Goal: Information Seeking & Learning: Learn about a topic

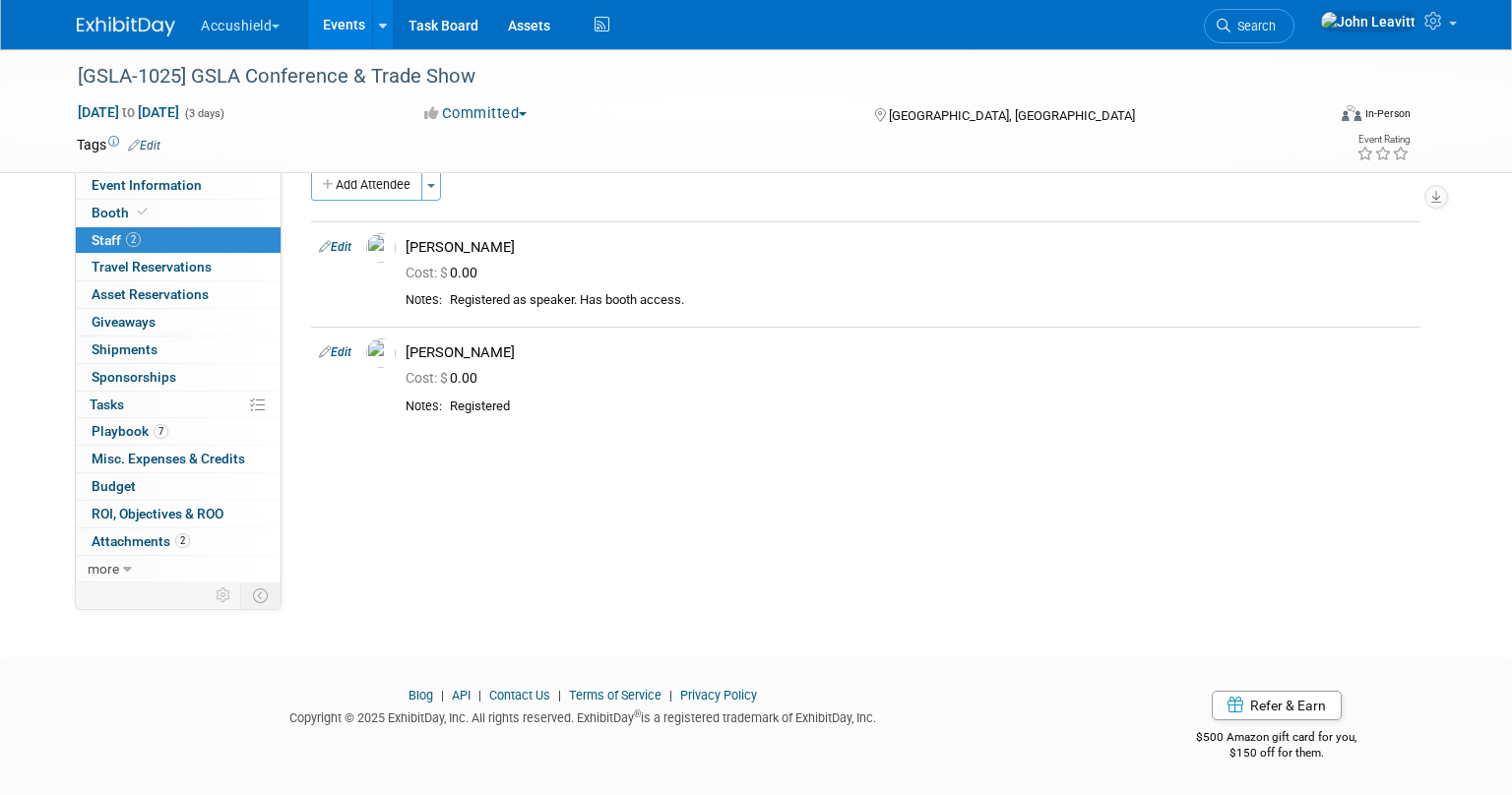
click at [137, 35] on img at bounding box center [126, 27] width 98 height 20
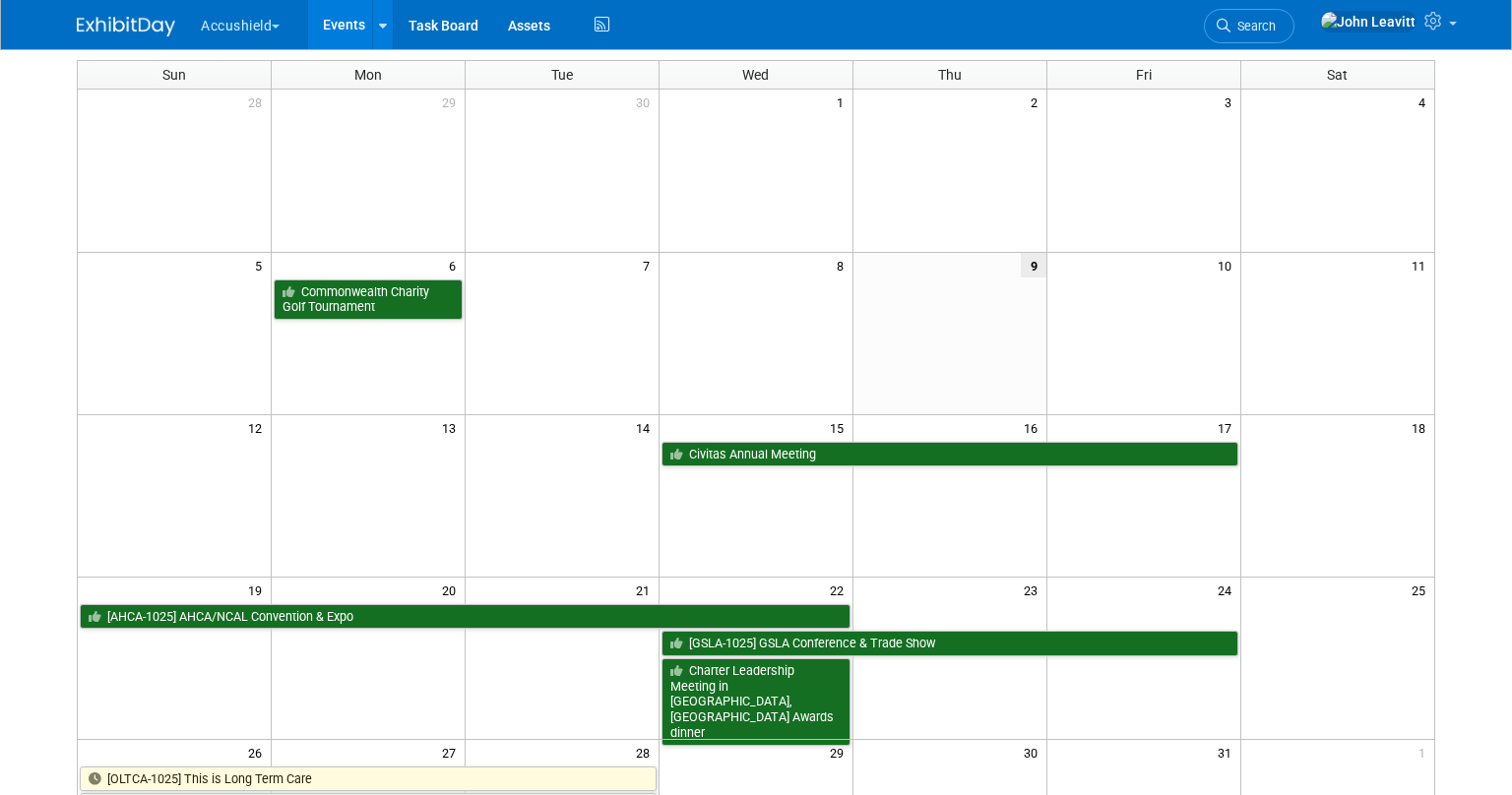
scroll to position [136, 0]
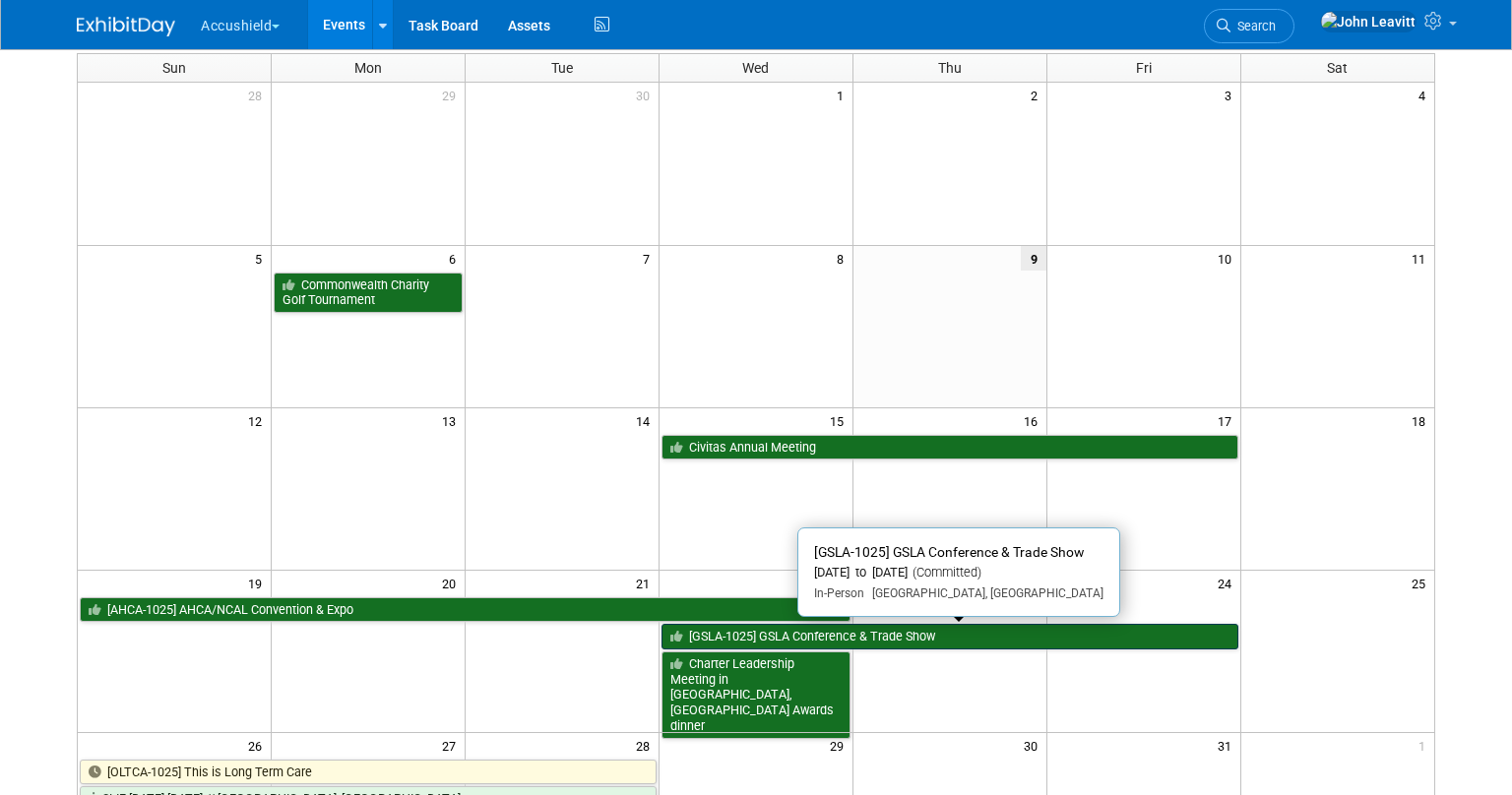
click at [939, 639] on link "[GSLA-1025] GSLA Conference & Trade Show" at bounding box center [949, 636] width 577 height 26
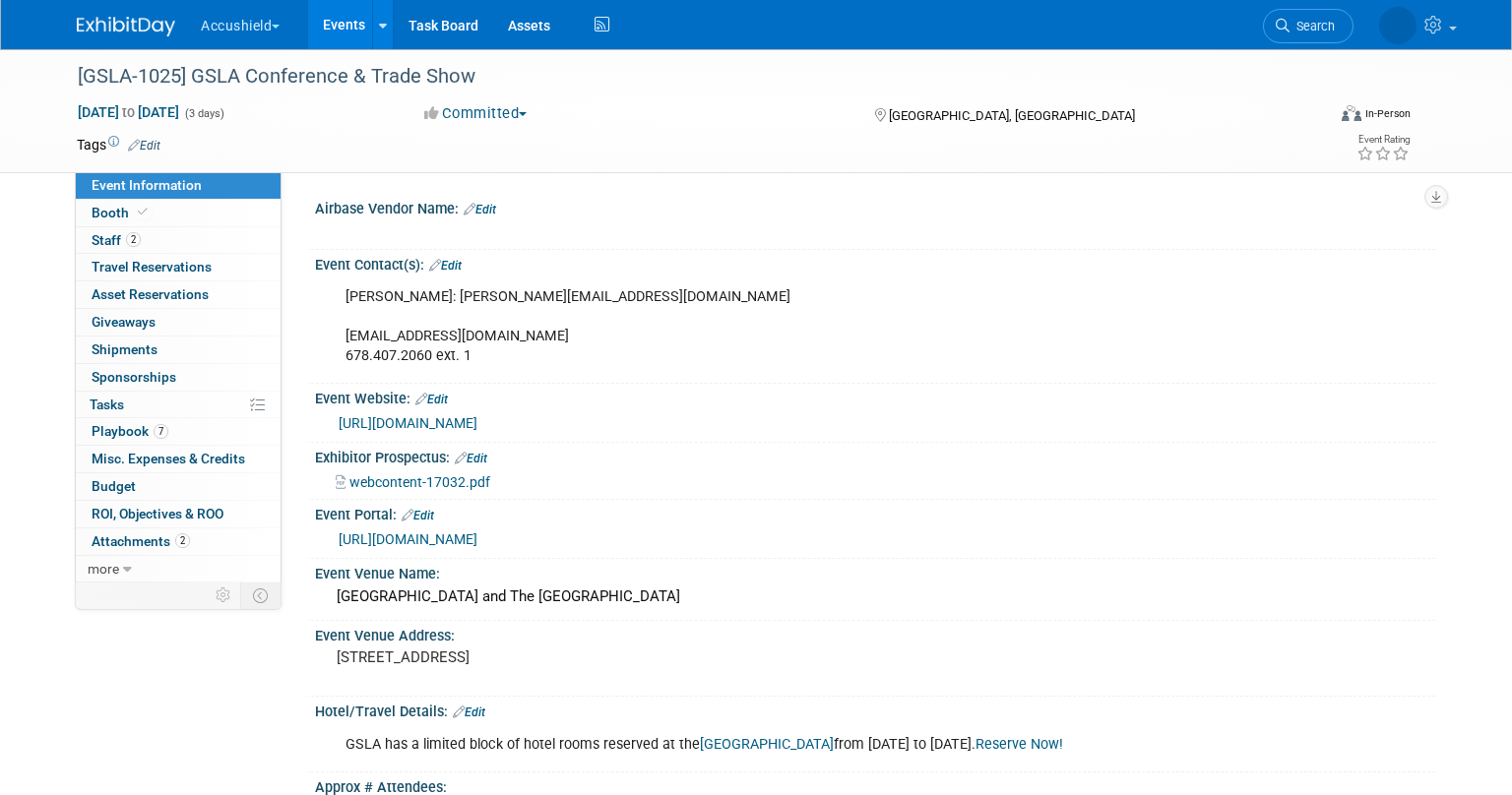
select select "Yes"
click at [109, 202] on link "Booth" at bounding box center [178, 213] width 205 height 27
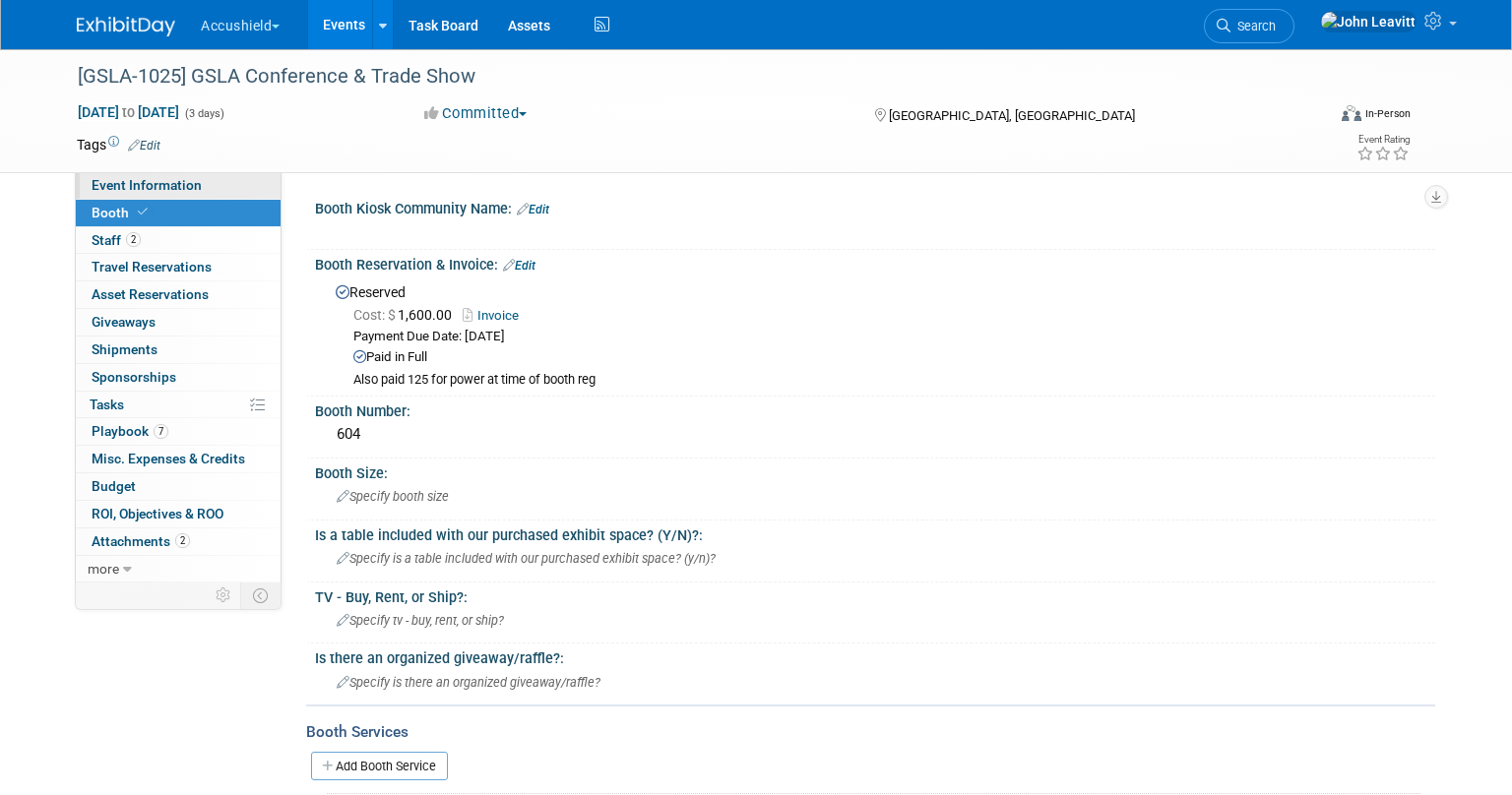
click at [209, 183] on link "Event Information" at bounding box center [178, 185] width 205 height 27
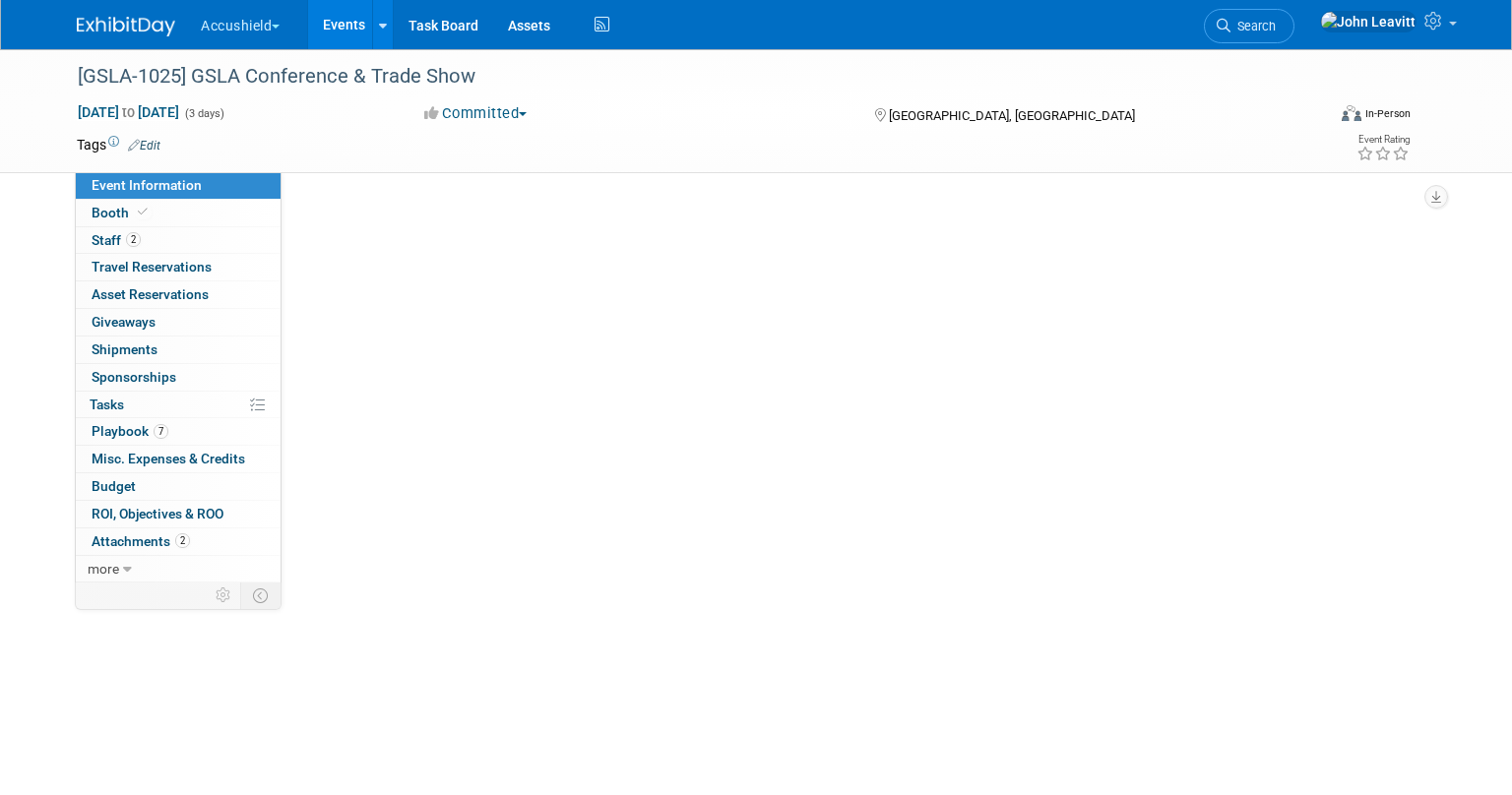
select select "Yes"
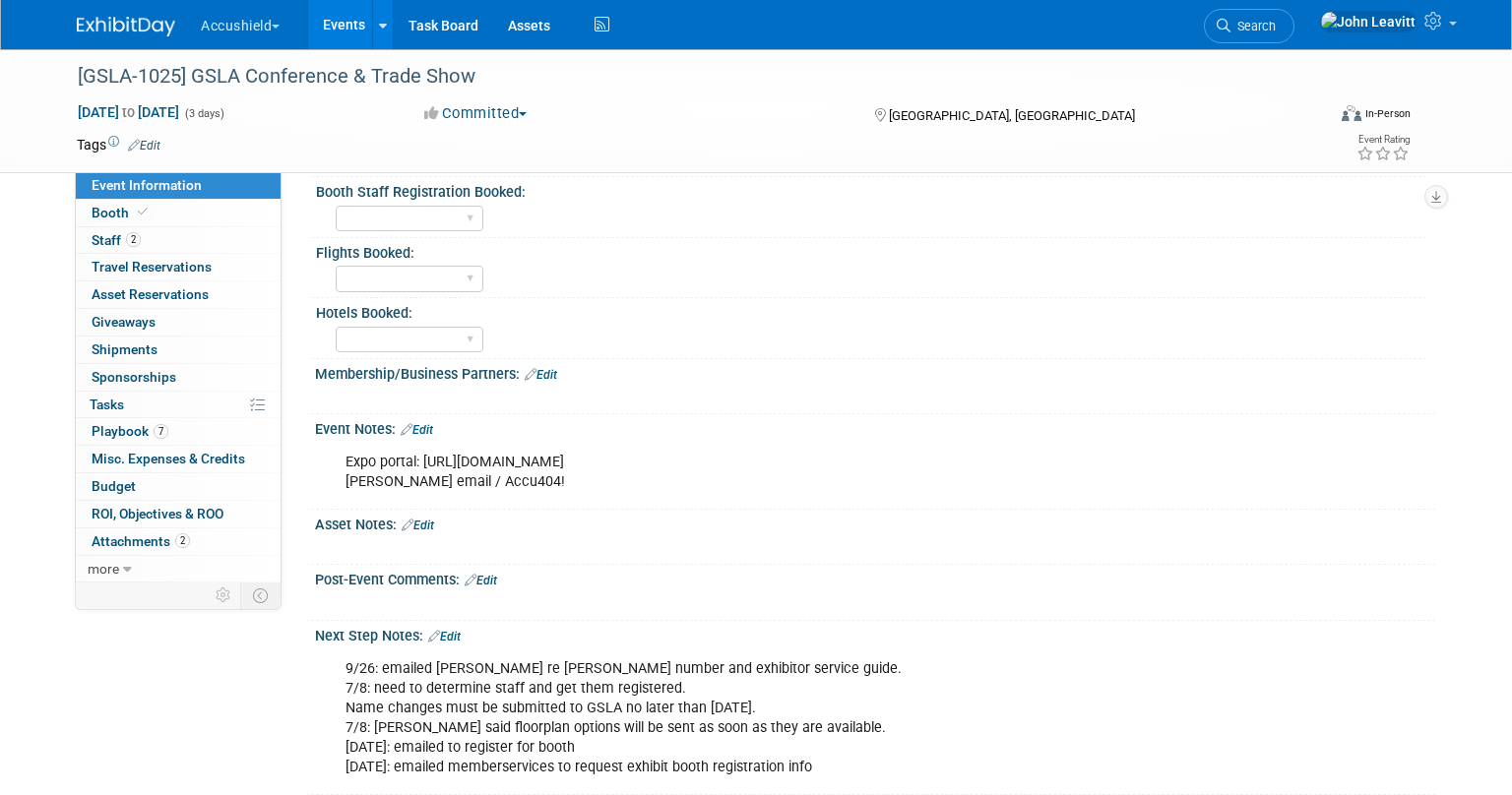
scroll to position [876, 0]
click at [165, 239] on link "2 Staff 2" at bounding box center [178, 240] width 205 height 27
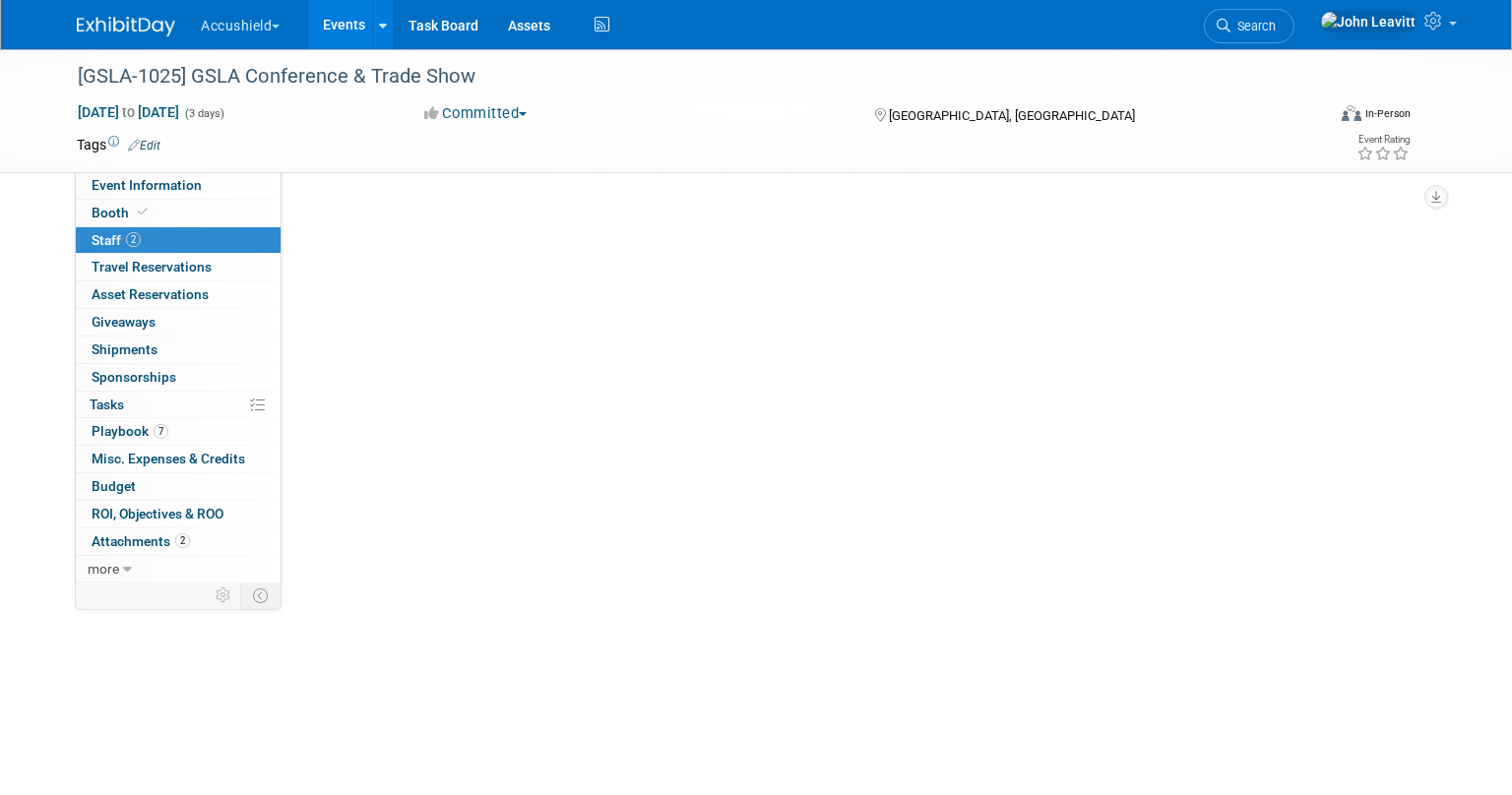
scroll to position [0, 0]
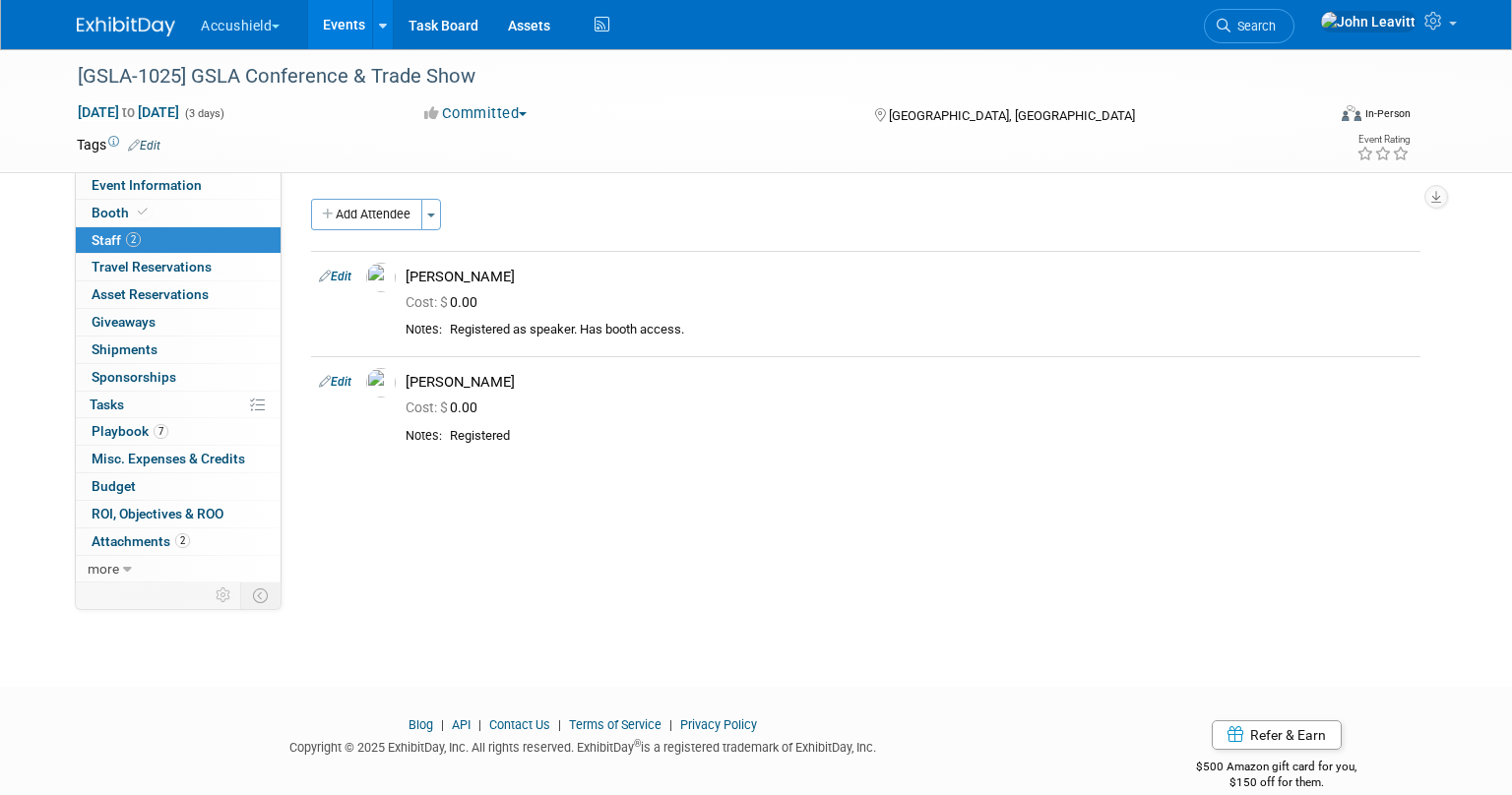
click at [111, 22] on img at bounding box center [126, 27] width 98 height 20
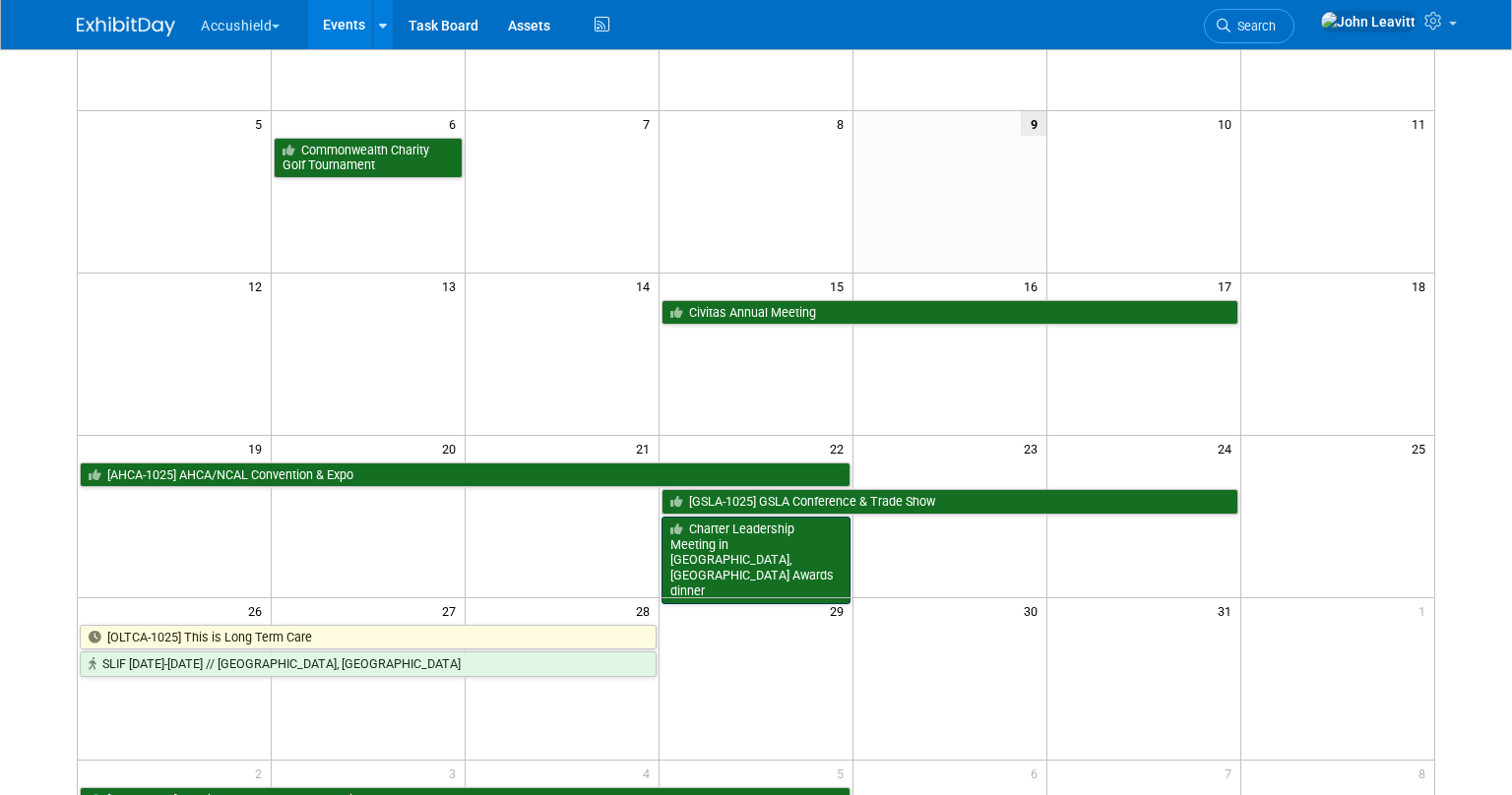
scroll to position [273, 0]
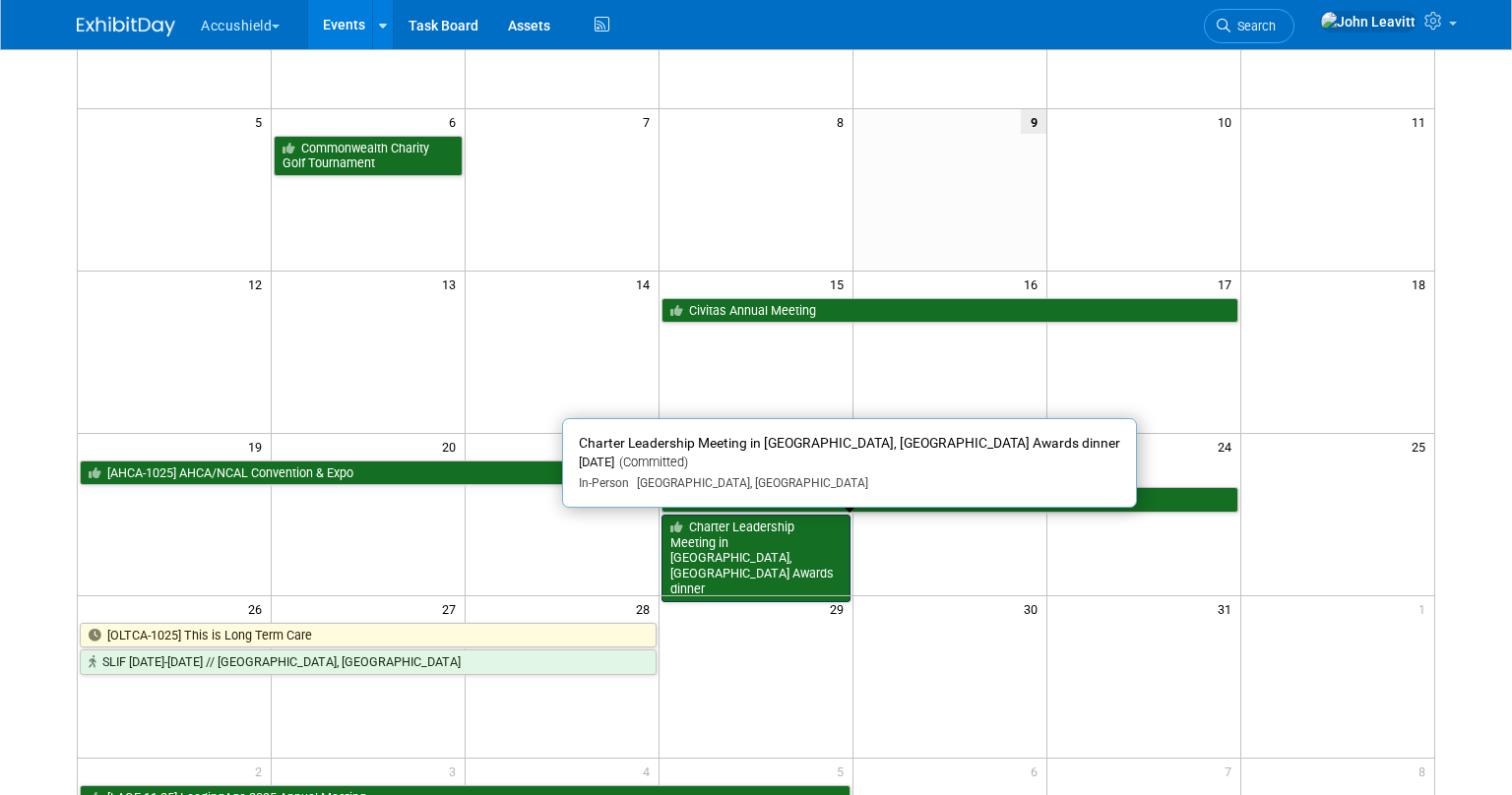
click at [746, 525] on link "Charter Leadership Meeting in Nashville, TN Awards dinner" at bounding box center [756, 558] width 189 height 88
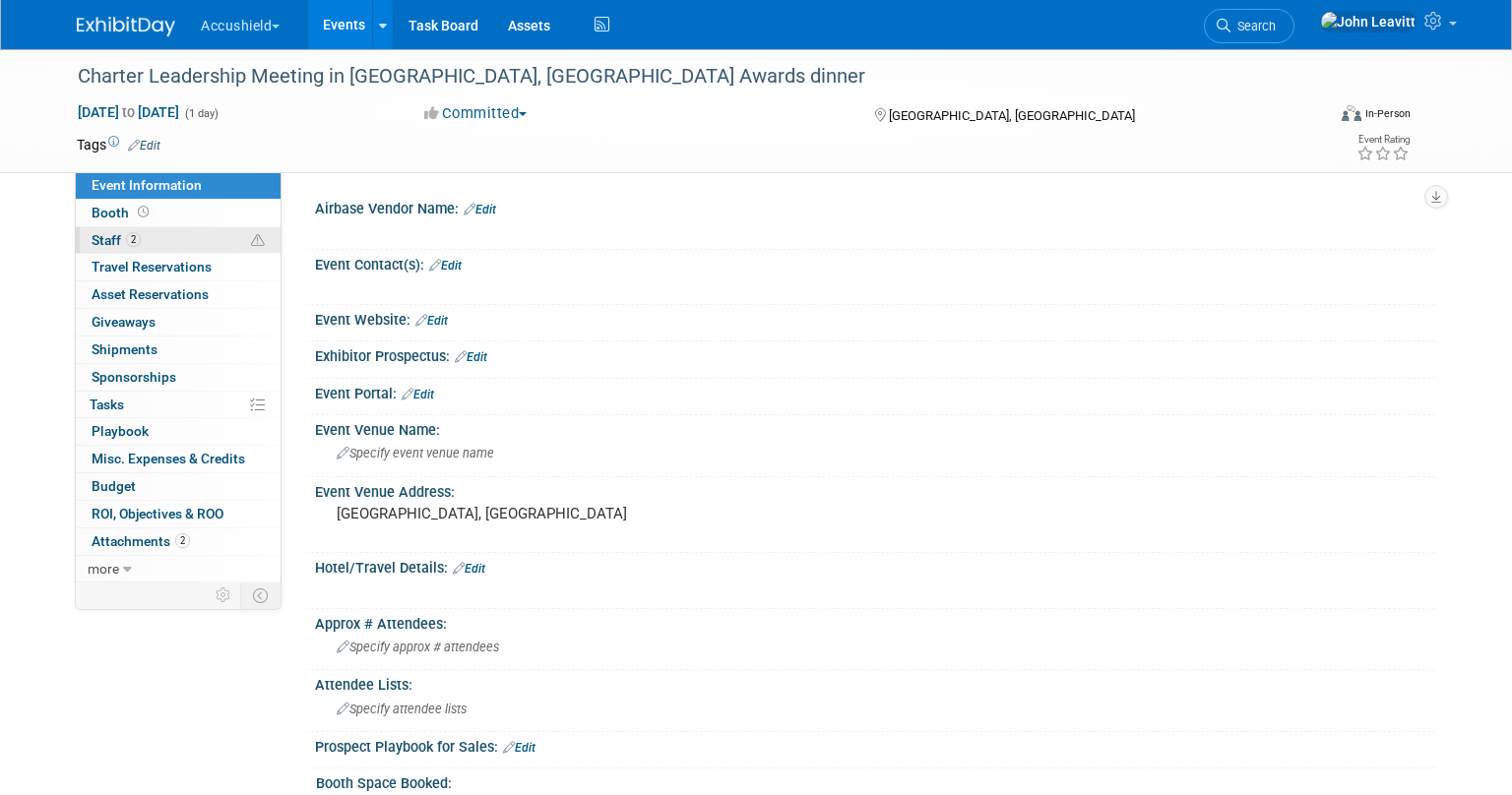
click at [155, 229] on link "2 Staff 2" at bounding box center [178, 240] width 205 height 27
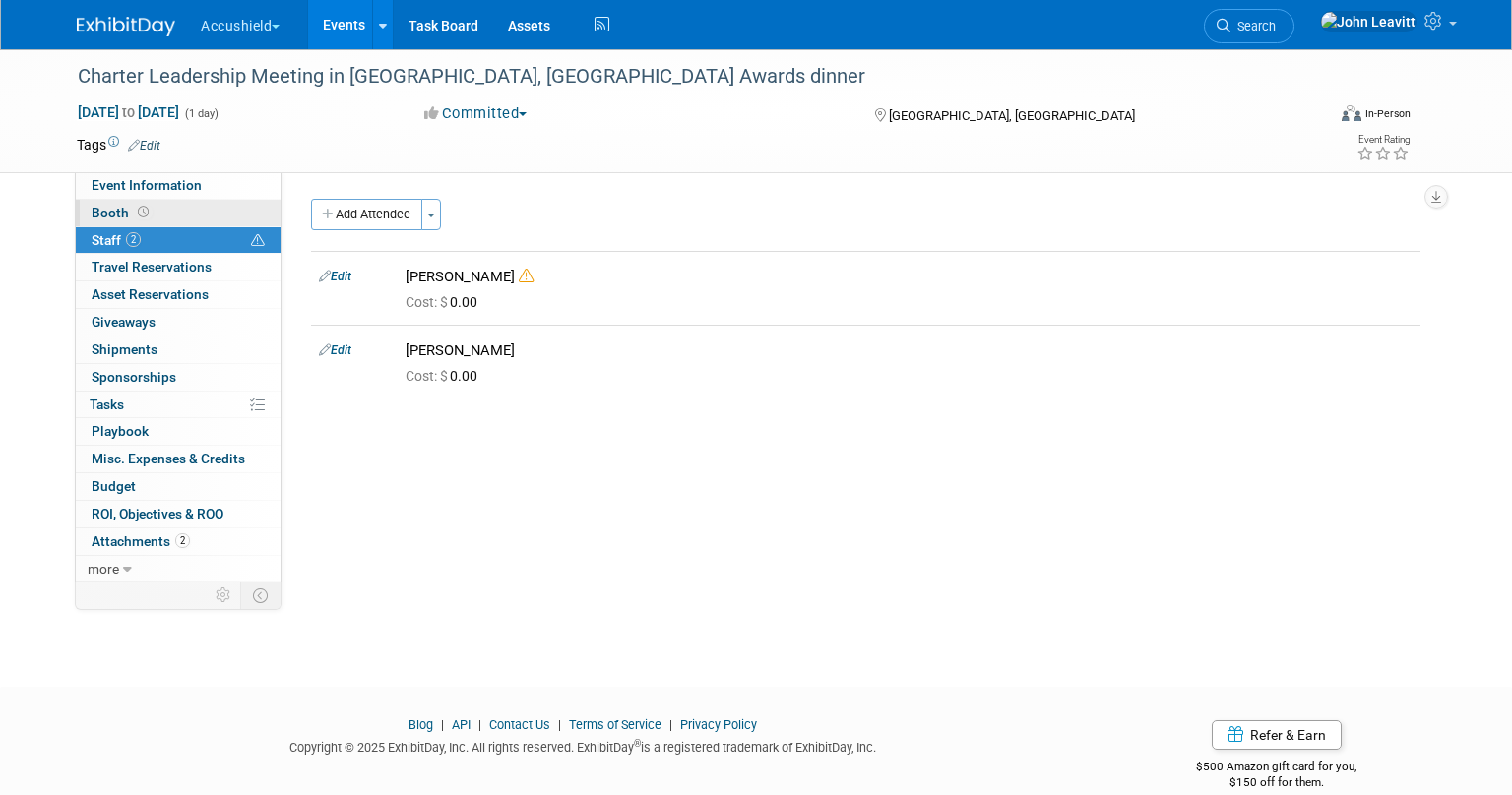
click at [156, 211] on link "Booth" at bounding box center [178, 213] width 205 height 27
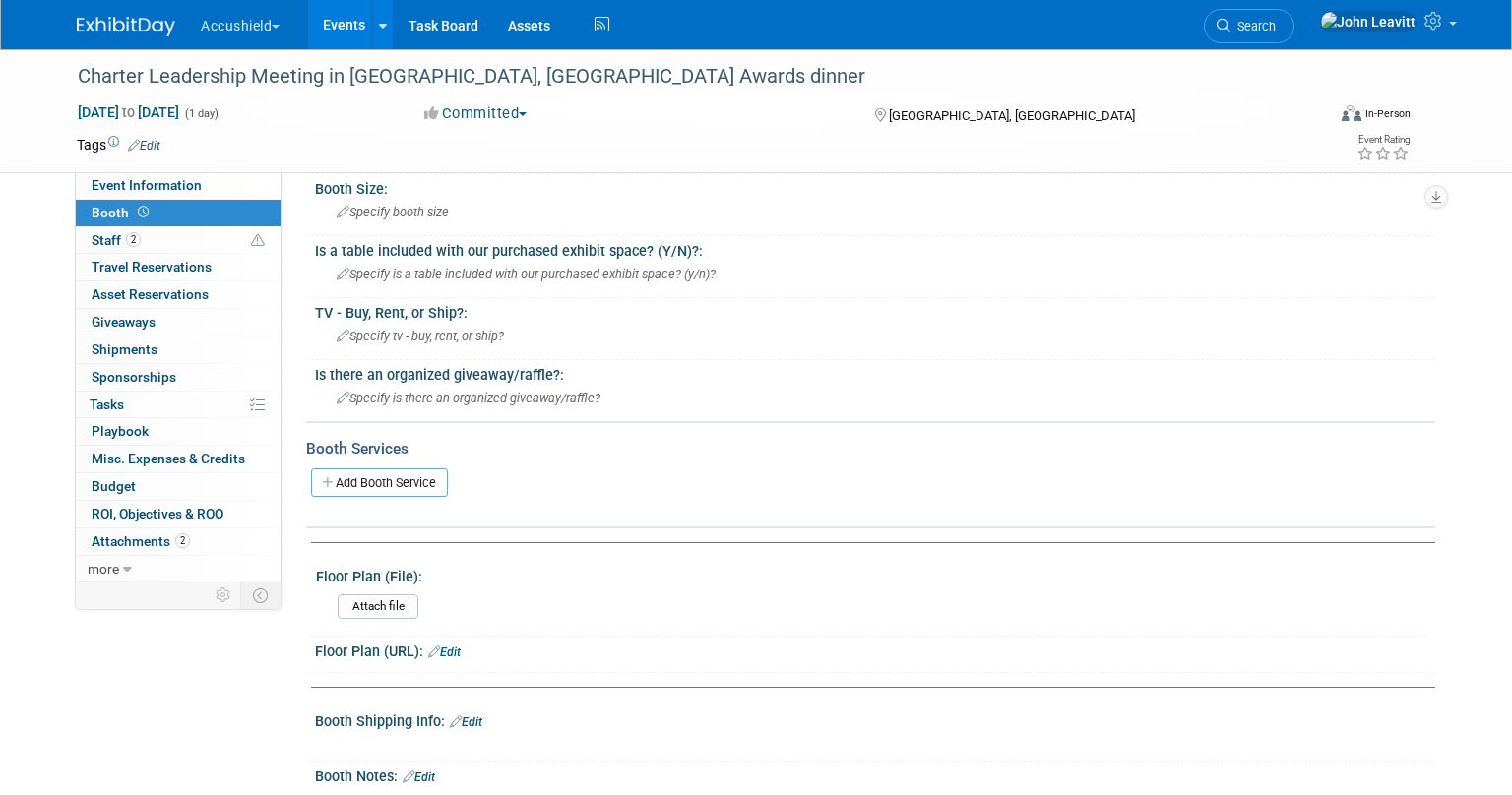
scroll to position [449, 0]
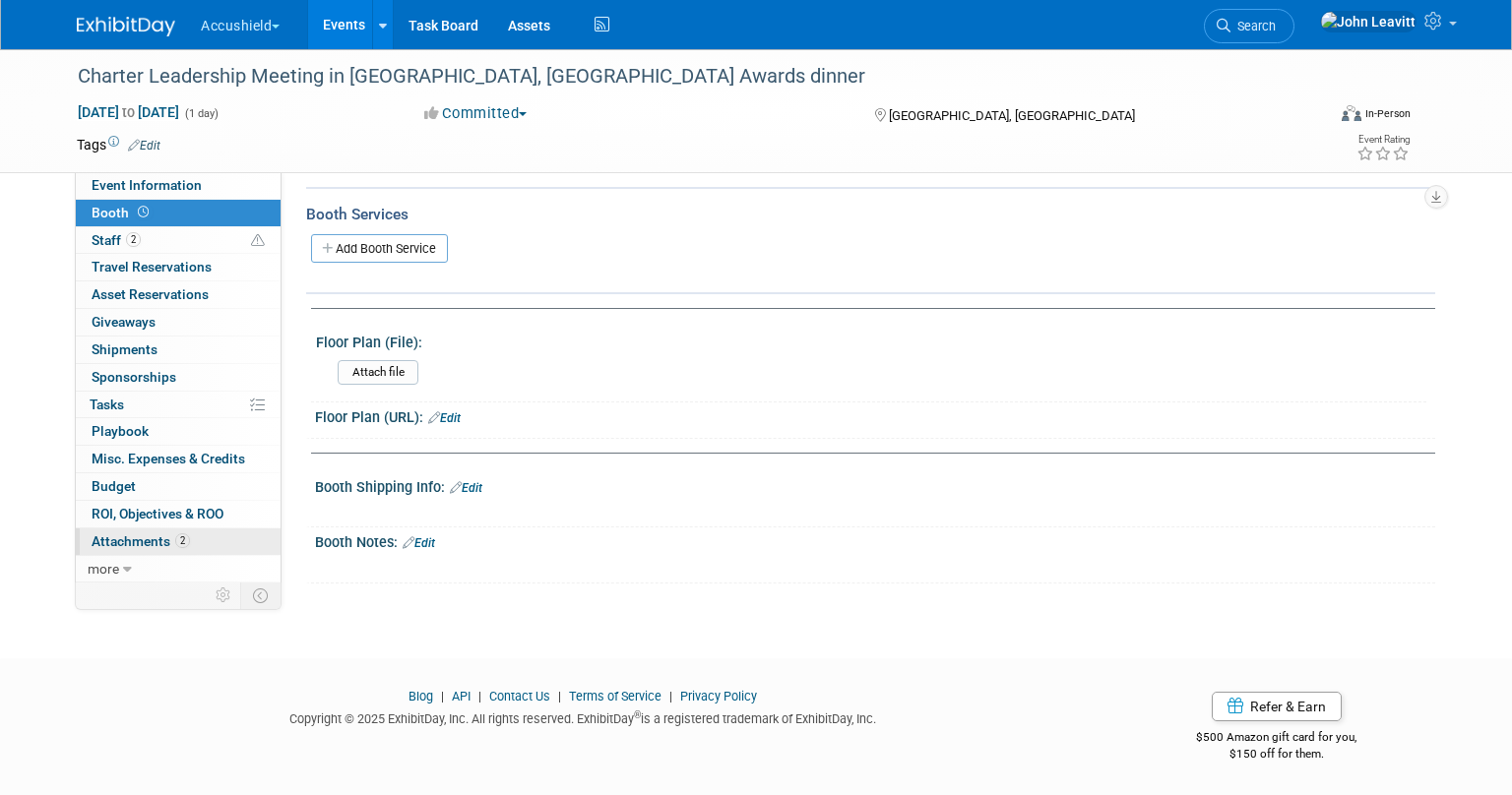
click at [145, 541] on span "Attachments 2" at bounding box center [141, 541] width 98 height 16
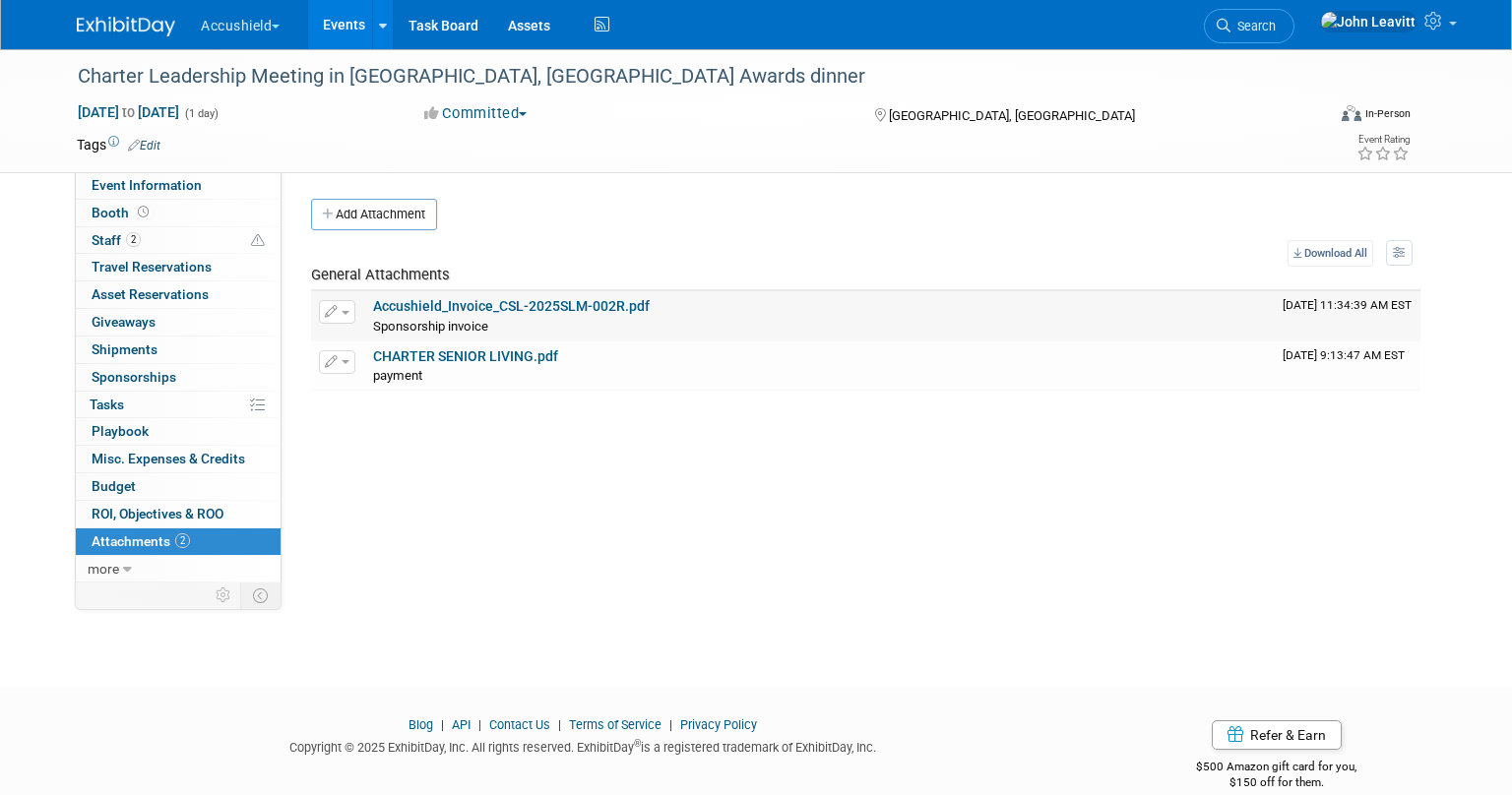
click at [498, 301] on link "Accushield_Invoice_CSL-2025SLM-002R.pdf" at bounding box center [511, 306] width 277 height 16
click at [477, 360] on link "CHARTER SENIOR LIVING.pdf" at bounding box center [465, 357] width 185 height 16
click at [168, 210] on link "Booth" at bounding box center [178, 213] width 205 height 27
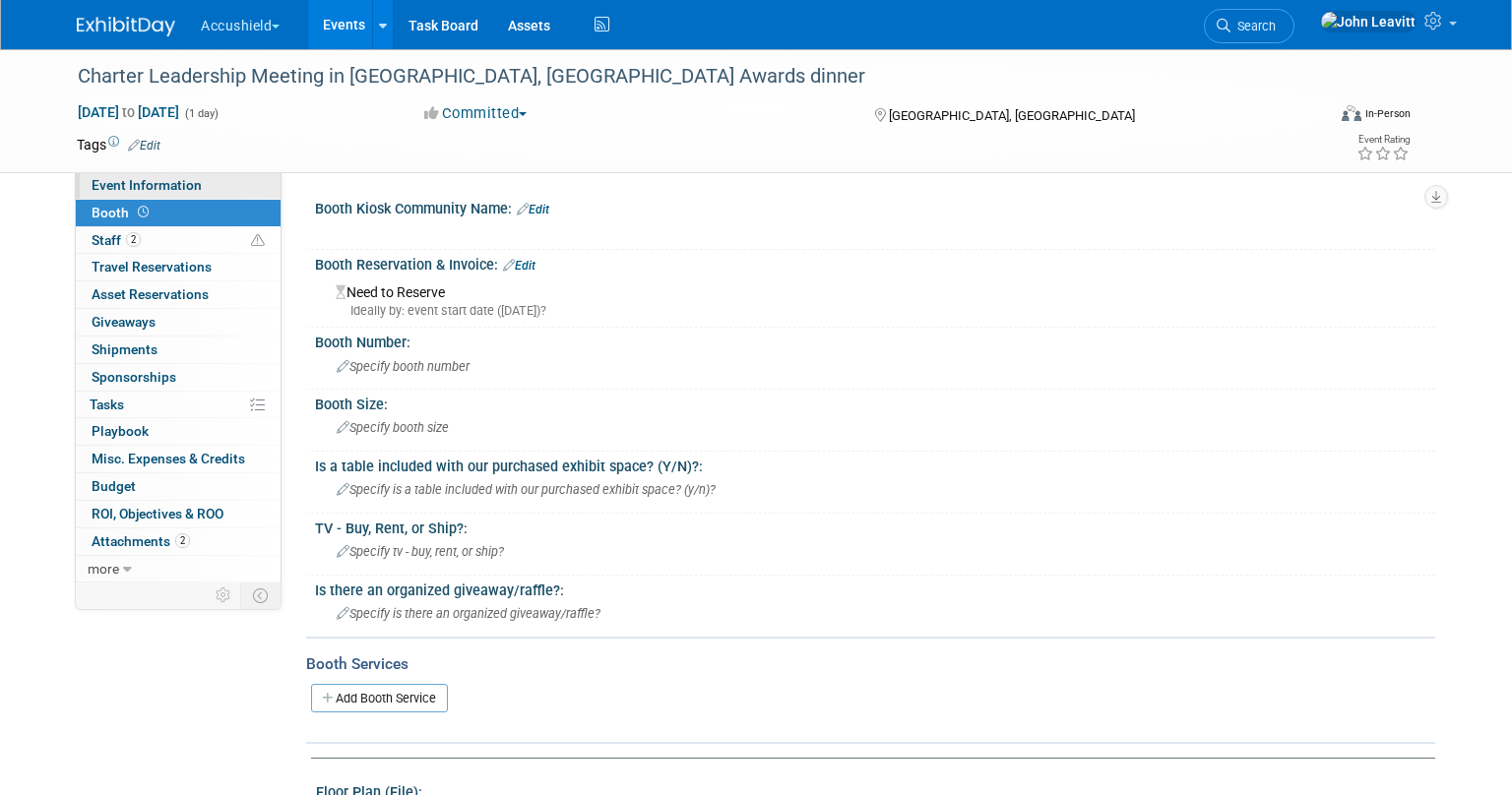
click at [168, 178] on span "Event Information" at bounding box center [147, 185] width 110 height 16
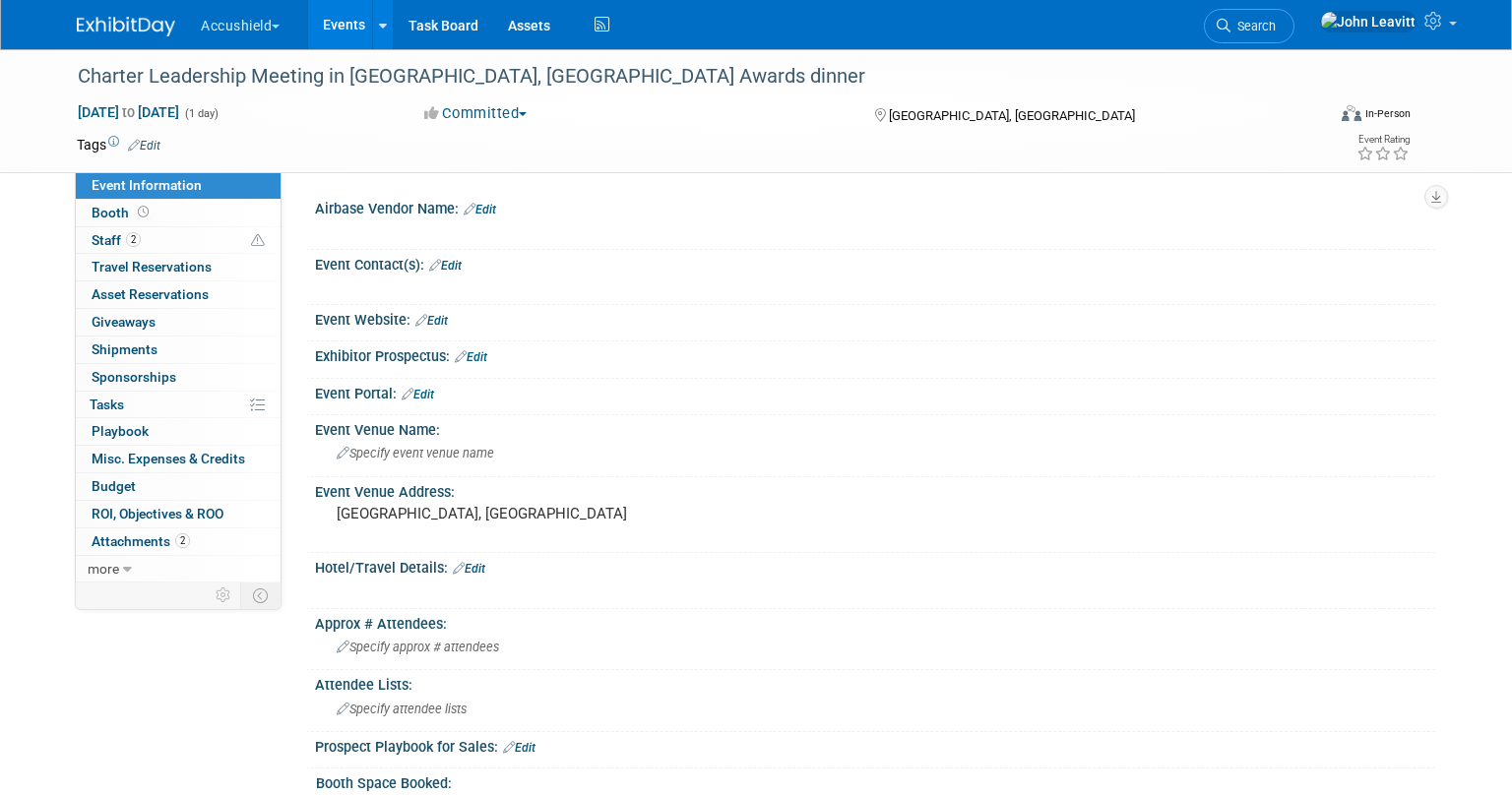
click at [116, 17] on img at bounding box center [126, 27] width 98 height 20
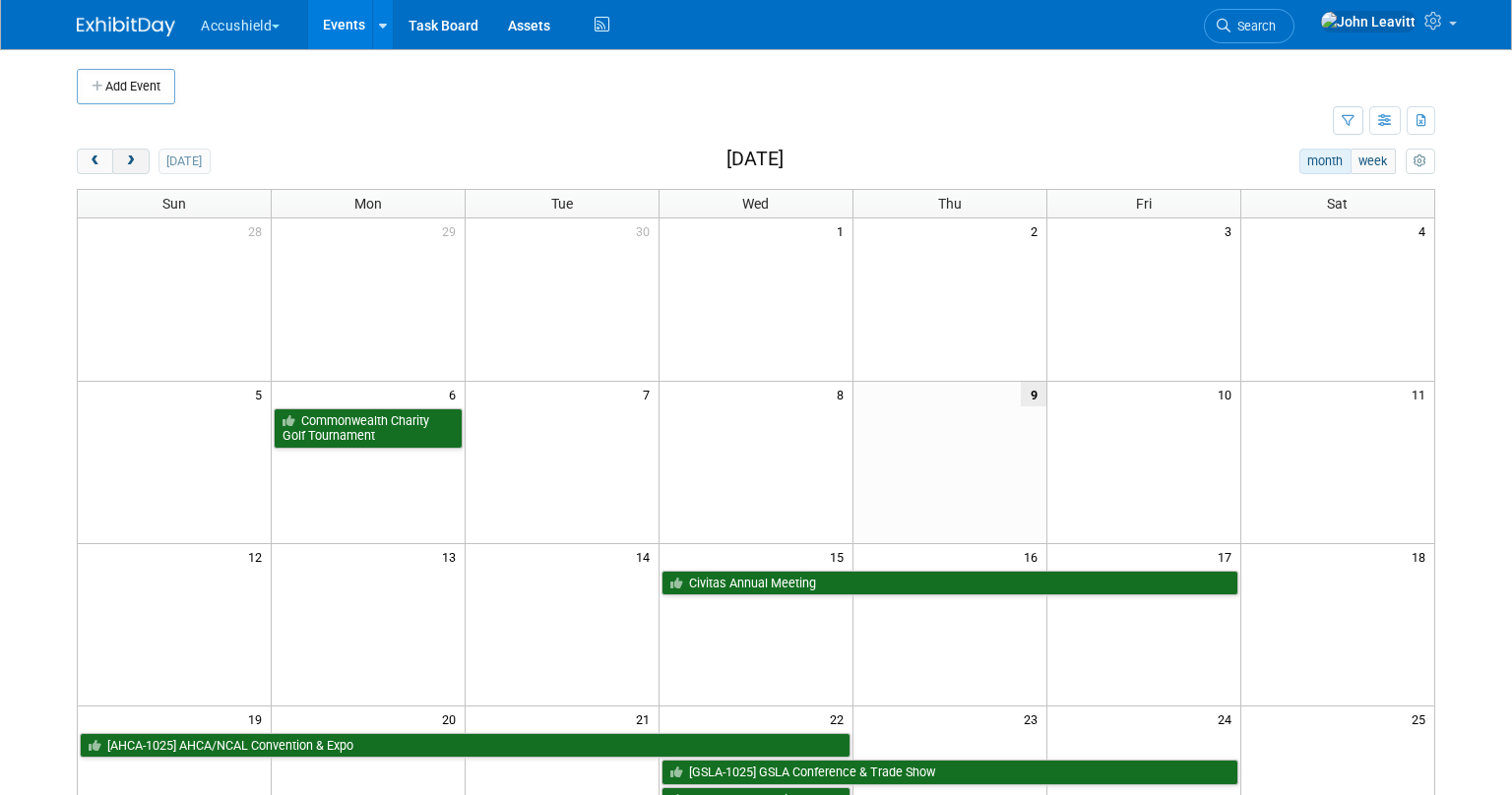
click at [132, 165] on span "next" at bounding box center [130, 162] width 15 height 13
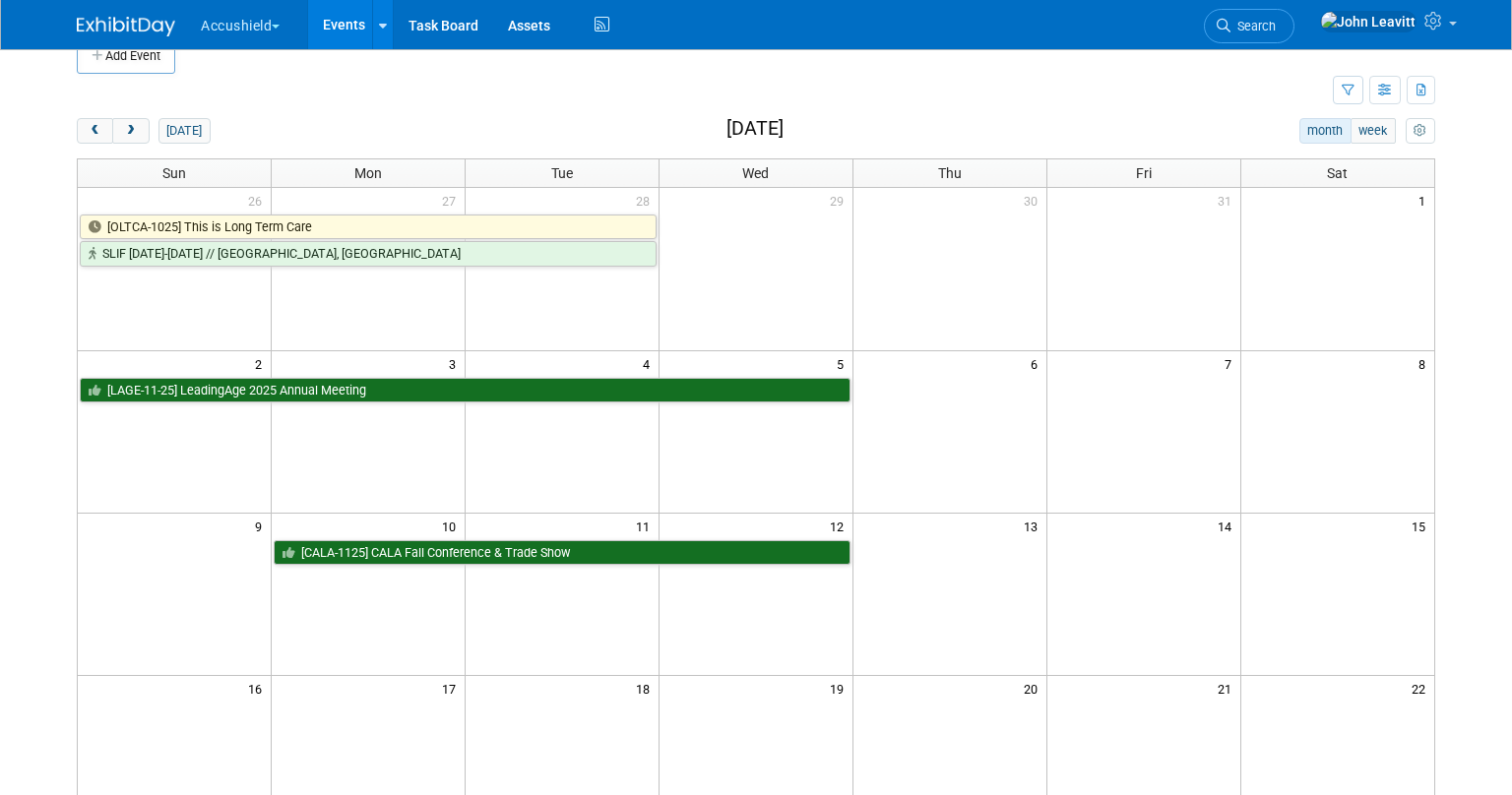
scroll to position [38, 0]
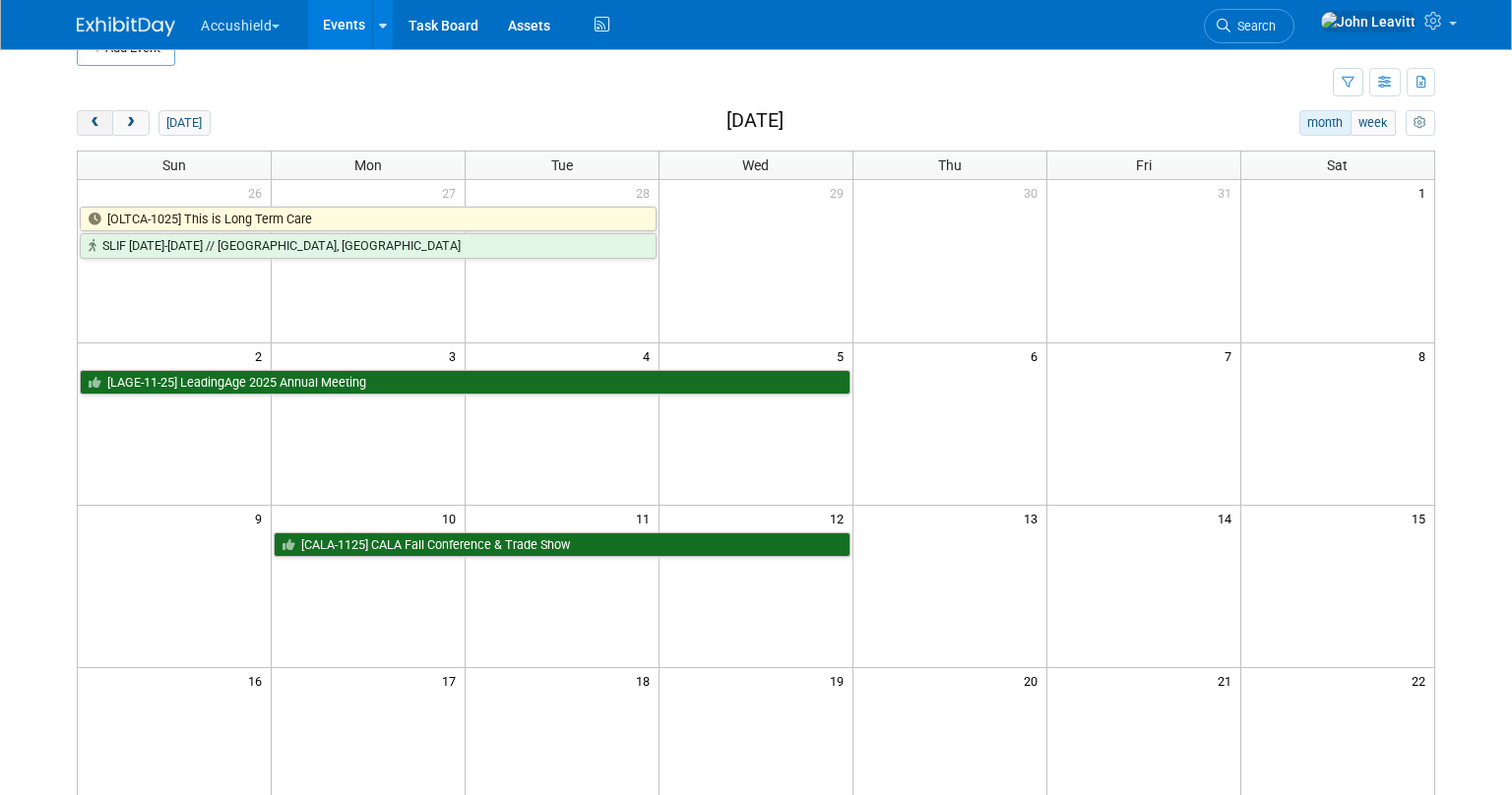
click at [86, 122] on button "prev" at bounding box center [95, 123] width 36 height 26
